Goal: Navigation & Orientation: Find specific page/section

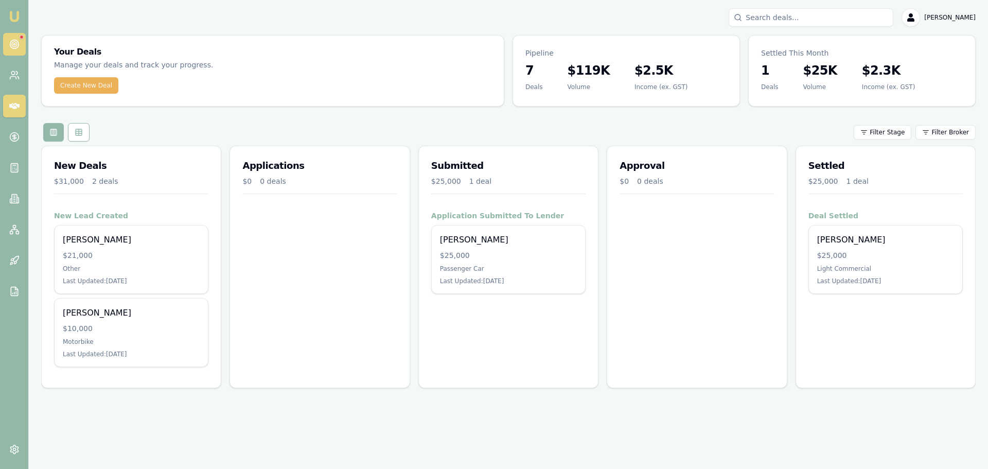
click at [16, 45] on icon at bounding box center [14, 44] width 10 height 10
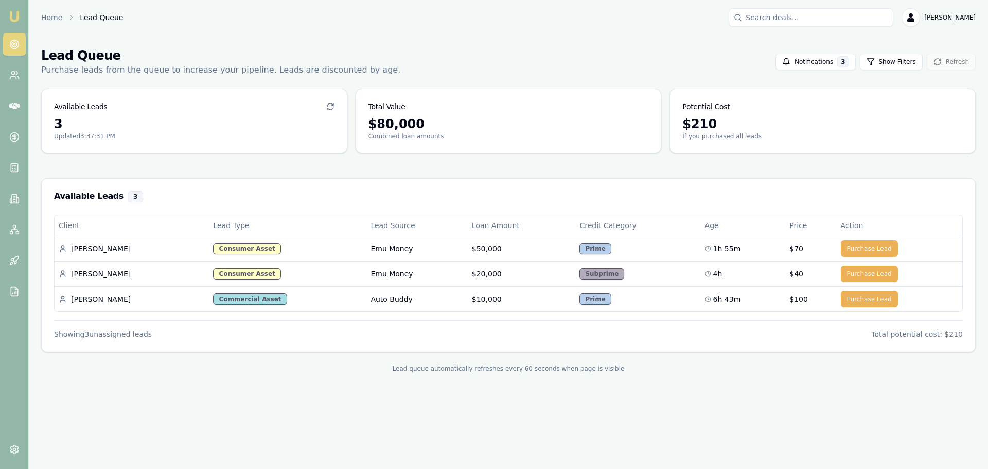
click at [3, 33] on link at bounding box center [14, 44] width 23 height 23
click at [213, 247] on div "Consumer Asset" at bounding box center [246, 248] width 67 height 11
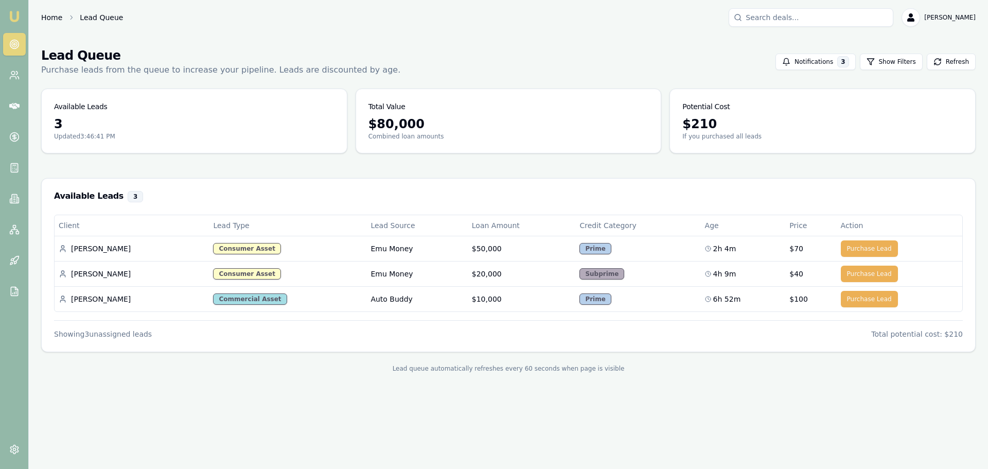
click at [47, 18] on link "Home" at bounding box center [51, 17] width 21 height 10
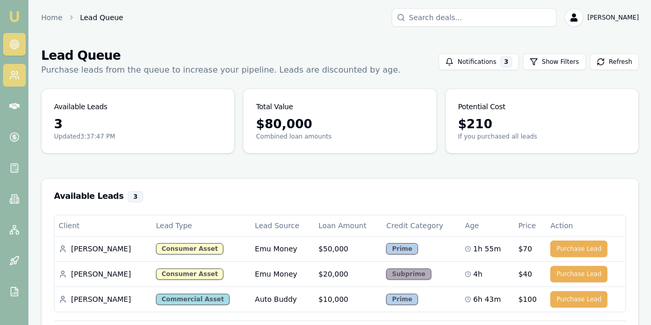
click at [25, 68] on link at bounding box center [14, 75] width 23 height 23
